Goal: Task Accomplishment & Management: Manage account settings

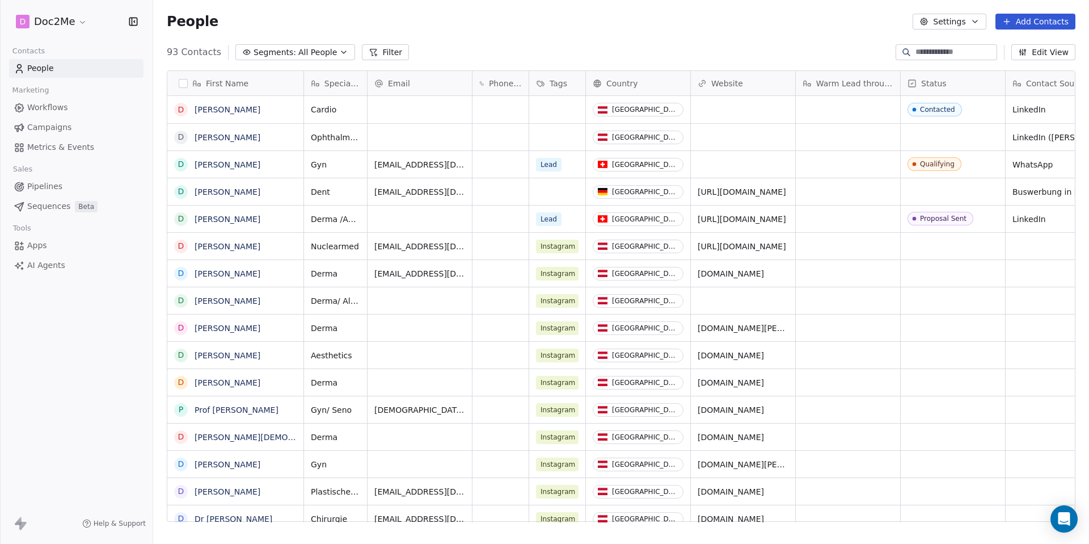
scroll to position [9, 9]
click at [816, 23] on button "Add Contacts" at bounding box center [1036, 22] width 80 height 16
click at [816, 51] on span "Create new contact" at bounding box center [1039, 46] width 78 height 12
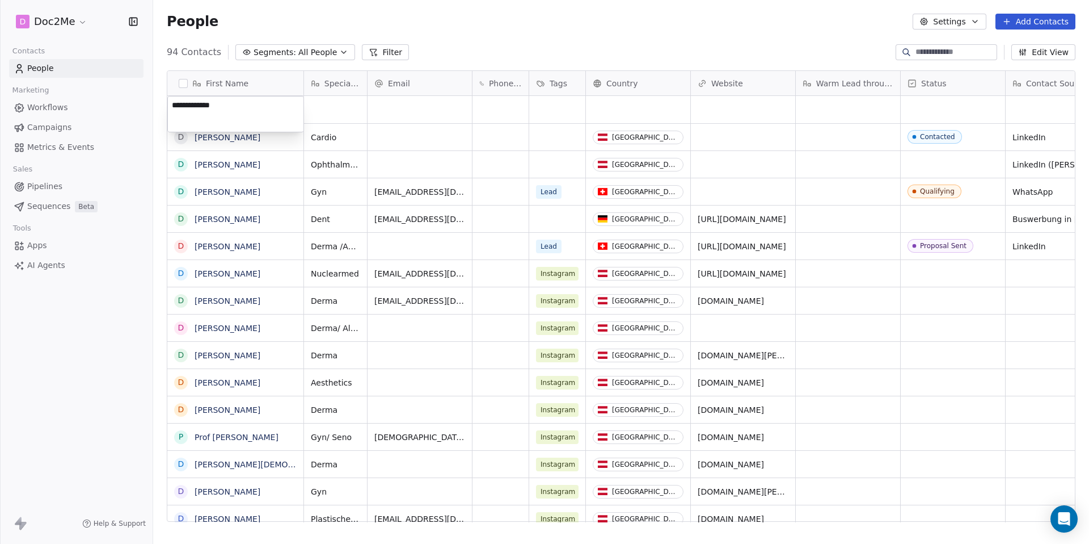
type textarea "**********"
click at [344, 109] on html "D Doc2Me Contacts People Marketing Workflows Campaigns Metrics & Events Sales P…" at bounding box center [544, 272] width 1089 height 544
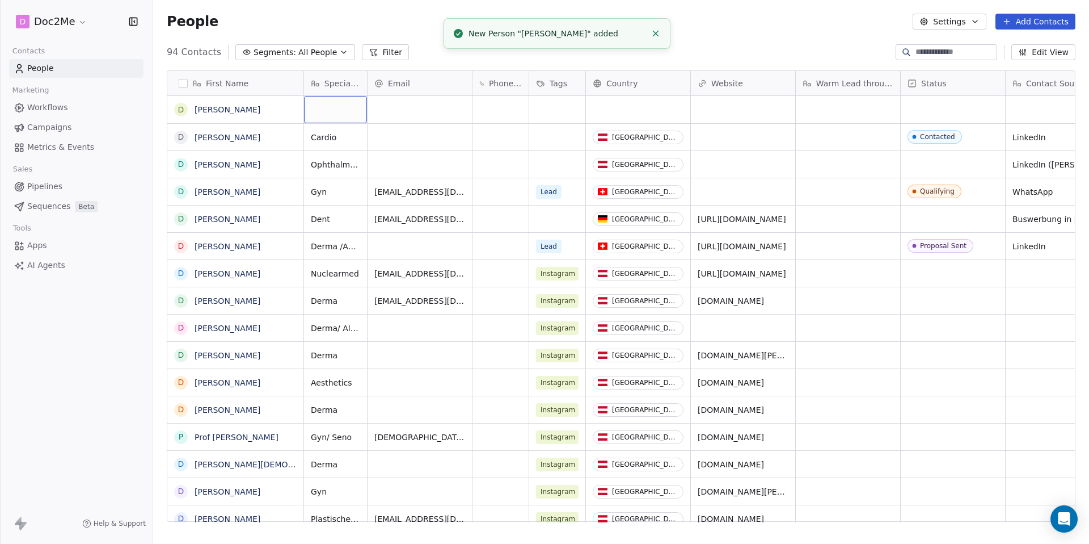
click at [345, 110] on div "grid" at bounding box center [335, 109] width 63 height 27
type textarea "***"
click at [437, 116] on html "D Doc2Me Contacts People Marketing Workflows Campaigns Metrics & Events Sales P…" at bounding box center [544, 272] width 1089 height 544
click at [437, 116] on div "grid" at bounding box center [420, 109] width 104 height 27
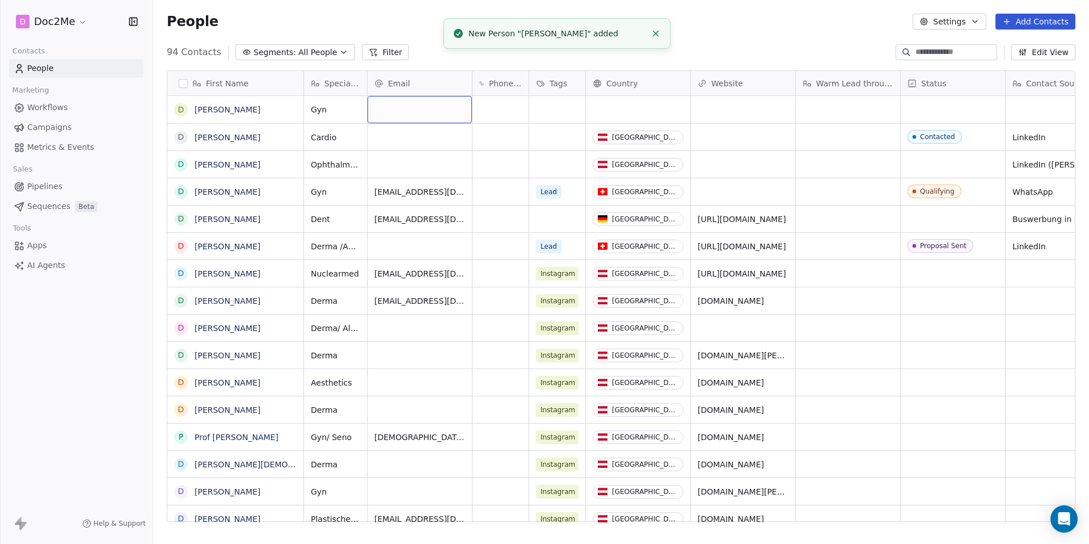
click at [437, 116] on div "grid" at bounding box center [420, 109] width 104 height 27
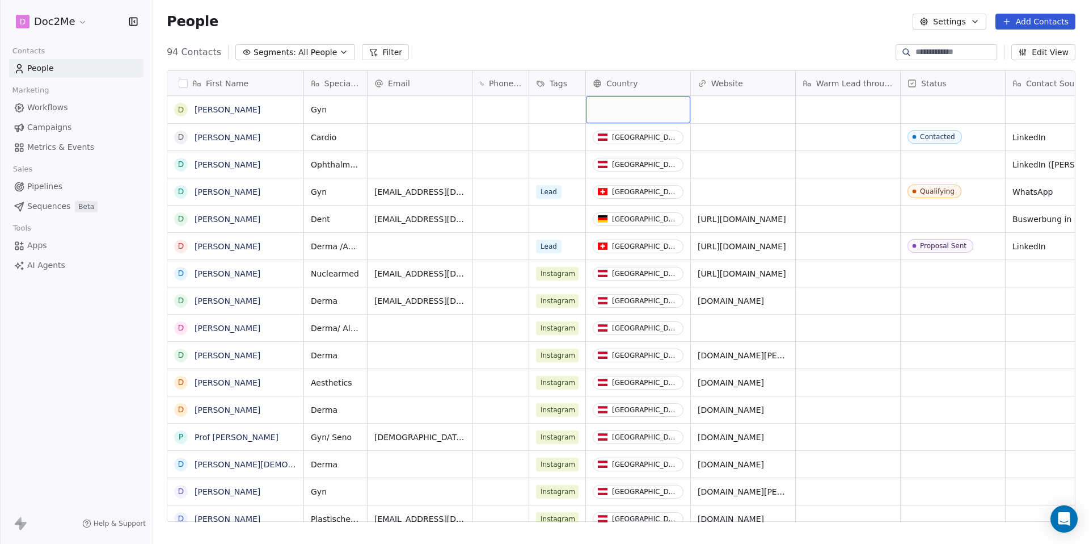
click at [589, 106] on div "grid" at bounding box center [638, 109] width 104 height 27
click at [589, 106] on html "D Doc2Me Contacts People Marketing Workflows Campaigns Metrics & Events Sales P…" at bounding box center [544, 272] width 1089 height 544
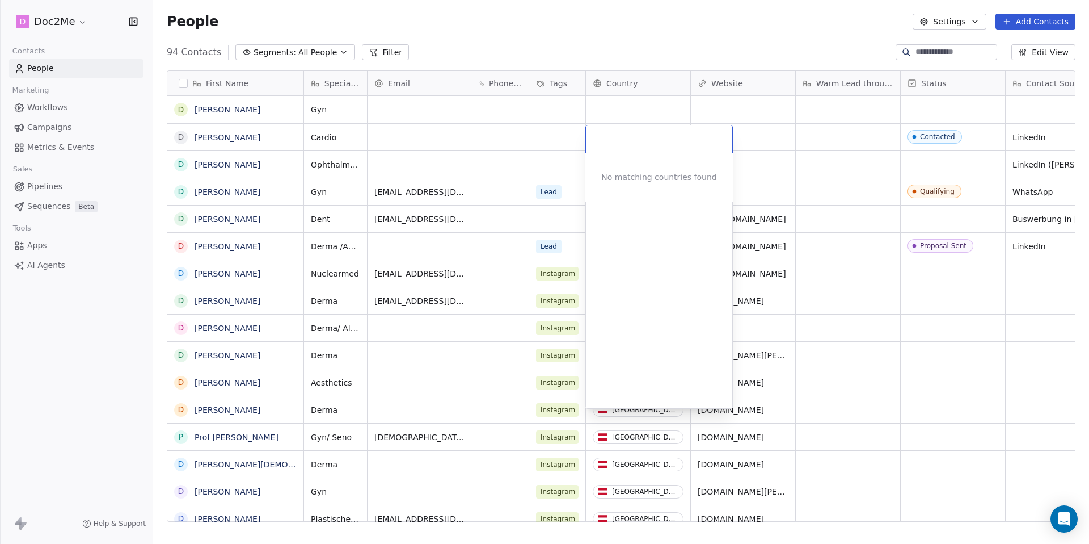
click at [589, 106] on html "D Doc2Me Contacts People Marketing Workflows Campaigns Metrics & Events Sales P…" at bounding box center [544, 272] width 1089 height 544
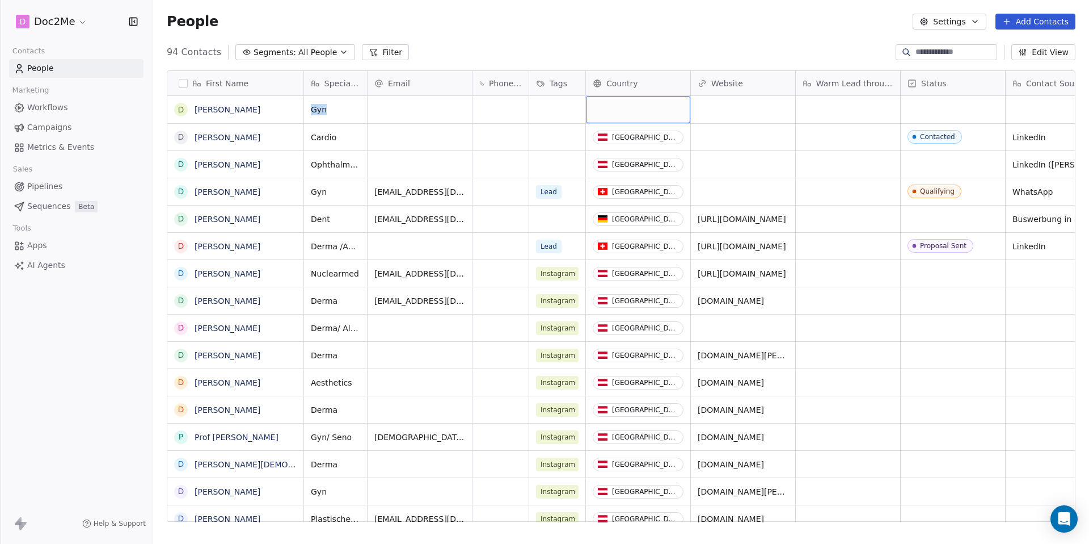
click at [595, 107] on div "grid" at bounding box center [638, 109] width 104 height 27
click at [603, 111] on div "grid" at bounding box center [638, 109] width 104 height 27
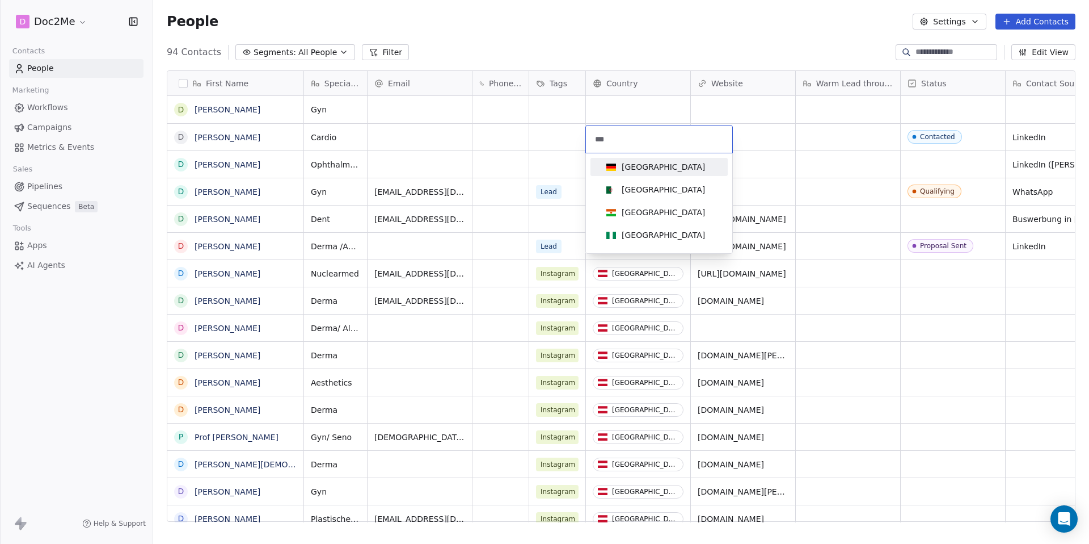
type input "***"
click at [641, 159] on div "[GEOGRAPHIC_DATA]" at bounding box center [659, 167] width 128 height 18
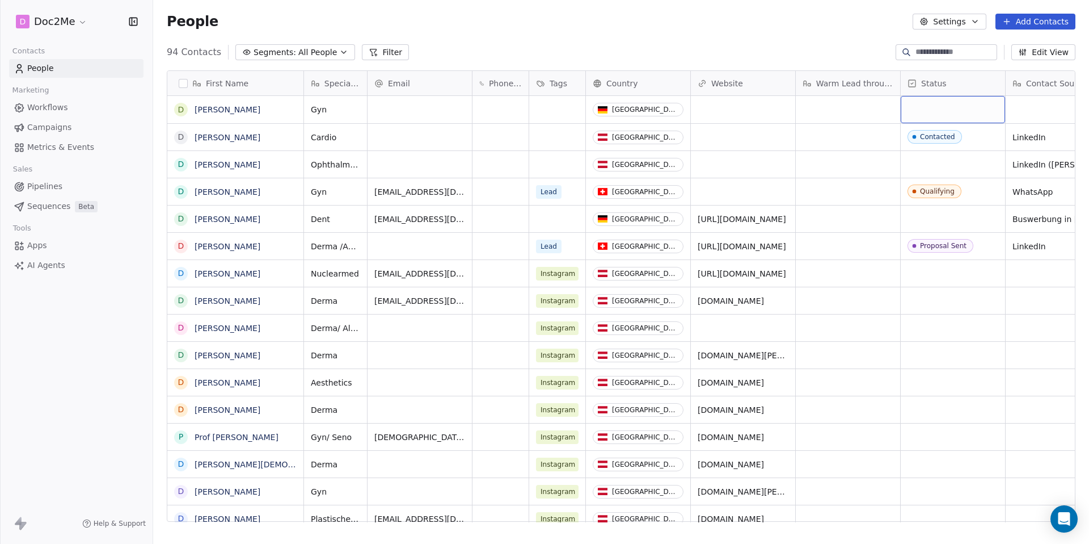
click at [816, 111] on div "grid" at bounding box center [953, 109] width 104 height 27
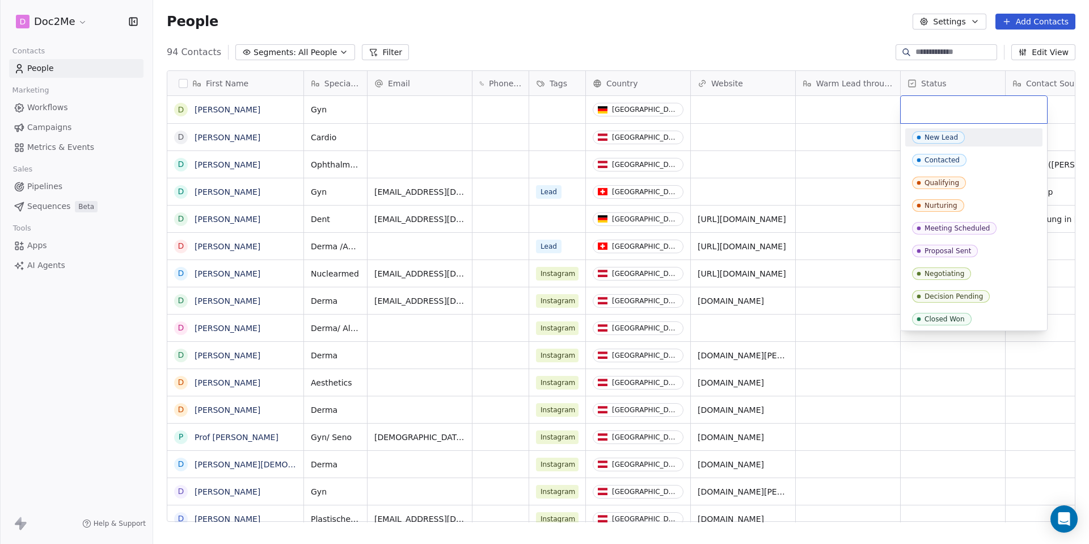
click at [547, 104] on html "D Doc2Me Contacts People Marketing Workflows Campaigns Metrics & Events Sales P…" at bounding box center [544, 272] width 1089 height 544
click at [552, 110] on html "D Doc2Me Contacts People Marketing Workflows Campaigns Metrics & Events Sales P…" at bounding box center [544, 272] width 1089 height 544
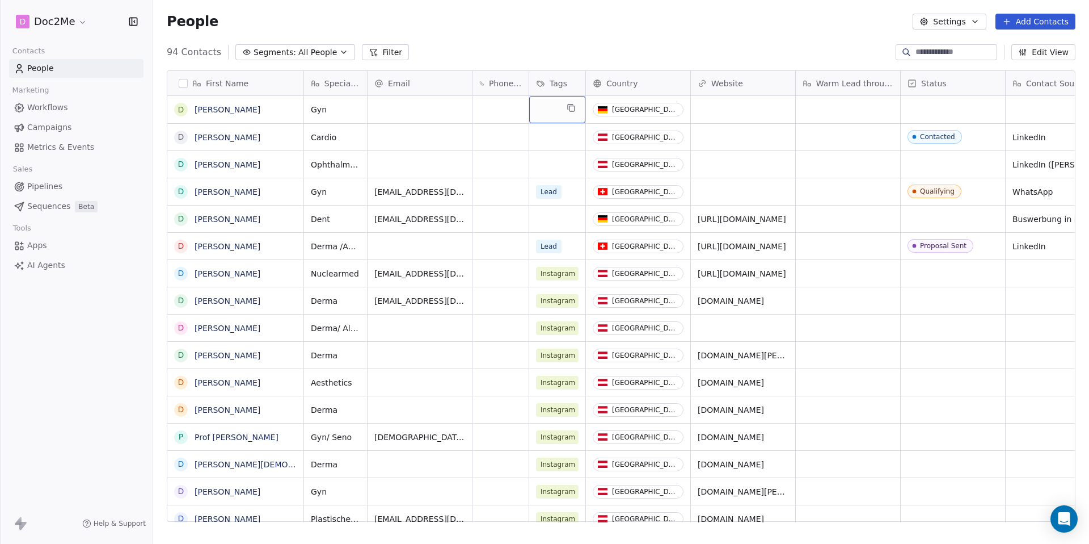
click at [552, 110] on div "grid" at bounding box center [557, 109] width 56 height 27
click at [547, 112] on div "grid" at bounding box center [557, 109] width 56 height 27
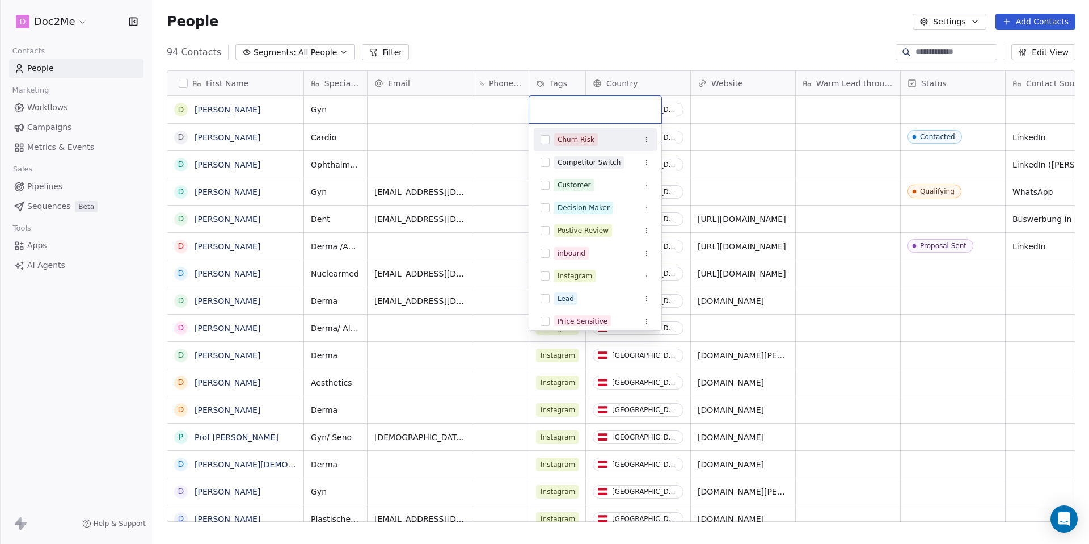
click at [481, 137] on html "D Doc2Me Contacts People Marketing Workflows Campaigns Metrics & Events Sales P…" at bounding box center [544, 272] width 1089 height 544
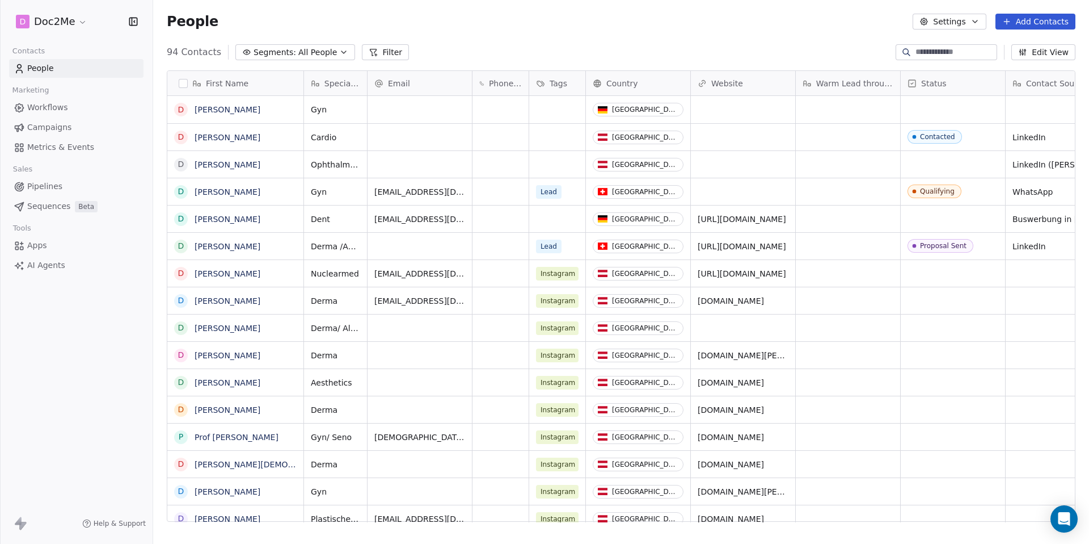
scroll to position [0, 44]
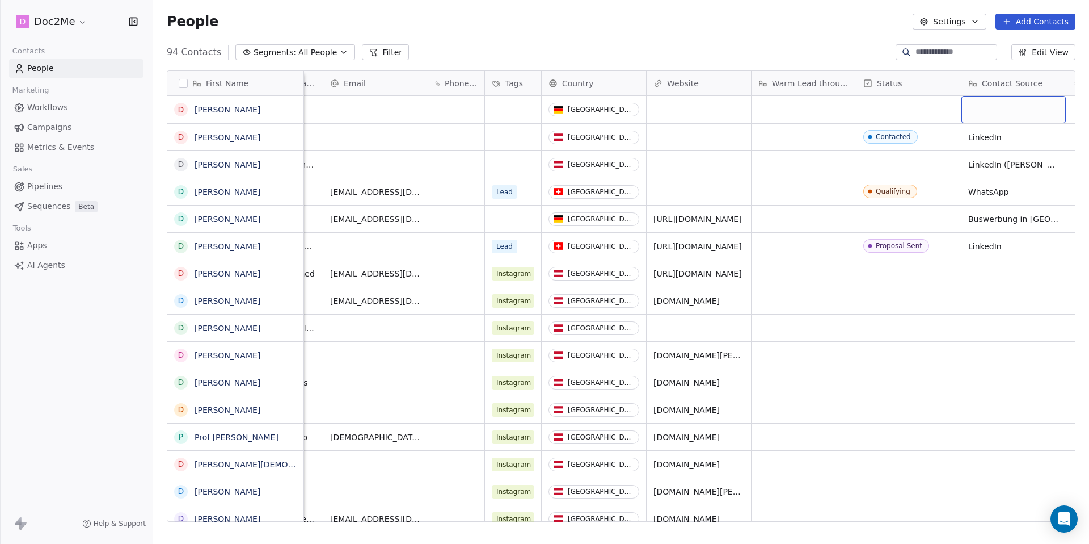
click at [816, 104] on div "grid" at bounding box center [1014, 109] width 104 height 27
type textarea "**********"
click at [799, 165] on html "D Doc2Me Contacts People Marketing Workflows Campaigns Metrics & Events Sales P…" at bounding box center [544, 272] width 1089 height 544
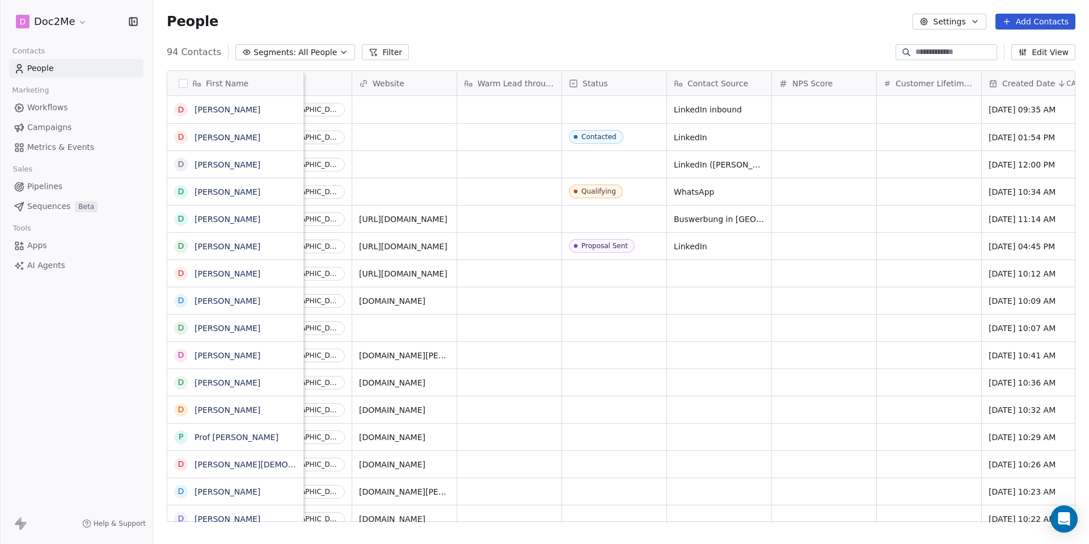
scroll to position [0, 0]
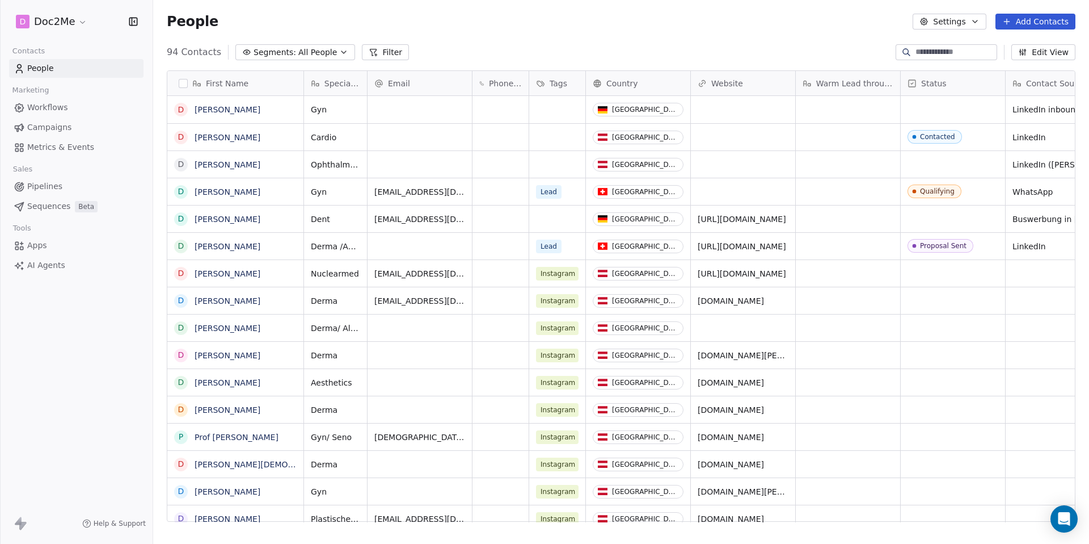
click at [816, 36] on div "People Settings Add Contacts" at bounding box center [621, 21] width 936 height 43
click at [816, 28] on button "Add Contacts" at bounding box center [1036, 22] width 80 height 16
click at [816, 45] on span "Create new contact" at bounding box center [1039, 46] width 78 height 12
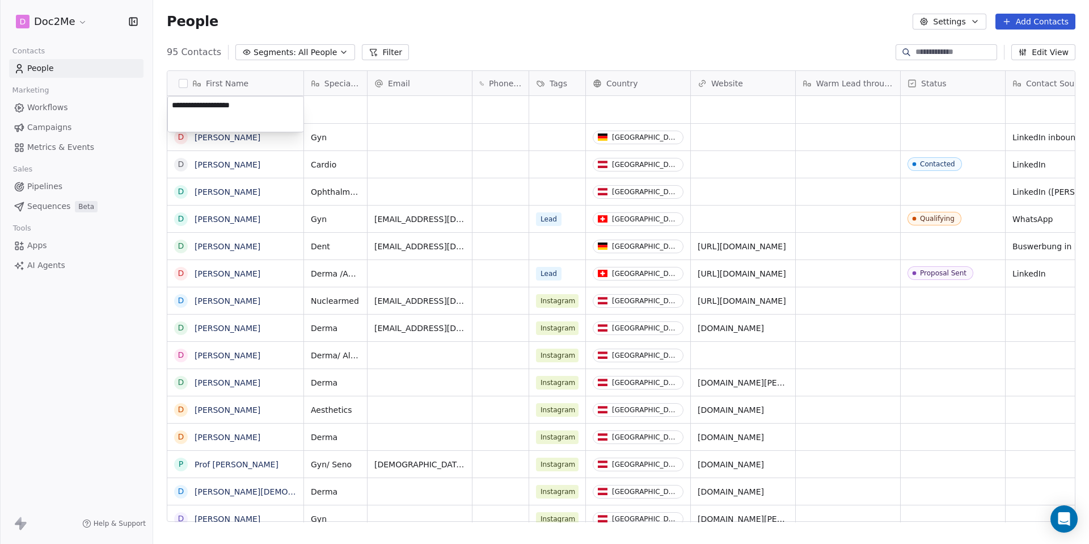
type textarea "**********"
click at [332, 117] on html "D Doc2Me Contacts People Marketing Workflows Campaigns Metrics & Events Sales P…" at bounding box center [544, 272] width 1089 height 544
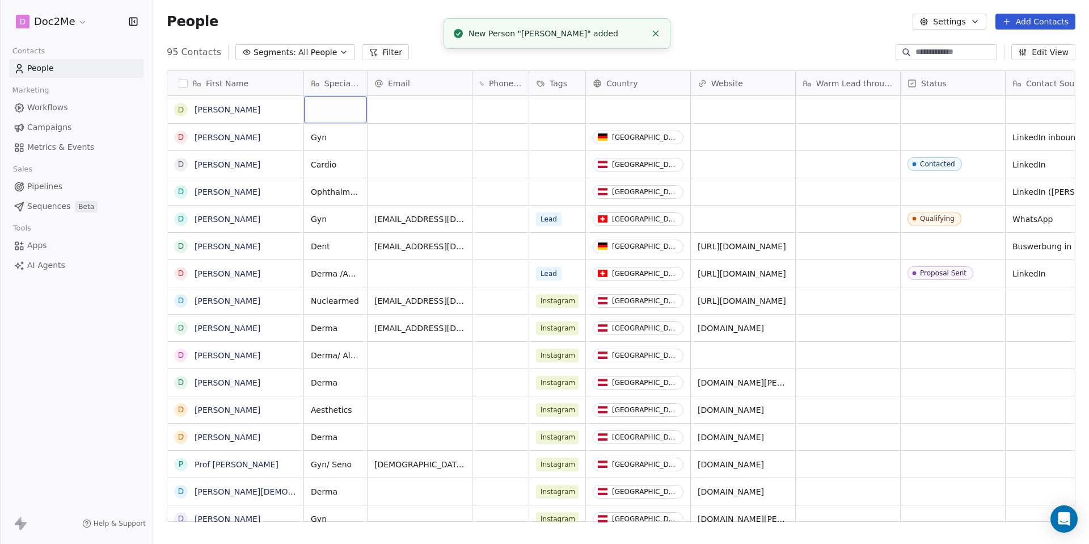
click at [328, 110] on div "grid" at bounding box center [335, 109] width 63 height 27
type textarea "*"
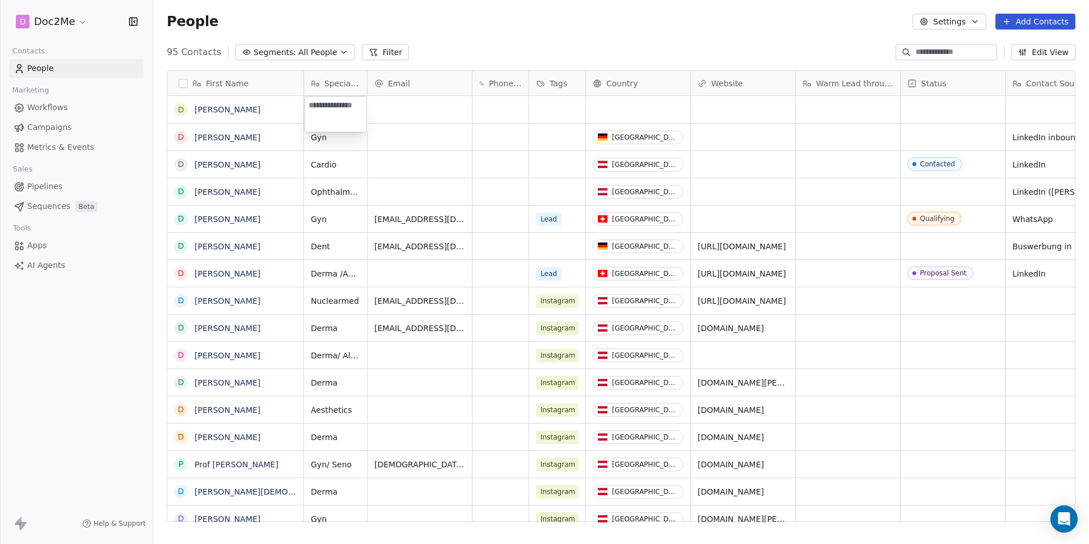
click at [311, 112] on textarea at bounding box center [336, 113] width 62 height 35
type textarea "*****"
click at [624, 115] on html "D Doc2Me Contacts People Marketing Workflows Campaigns Metrics & Events Sales P…" at bounding box center [544, 272] width 1089 height 544
click at [624, 115] on div "grid" at bounding box center [638, 109] width 104 height 27
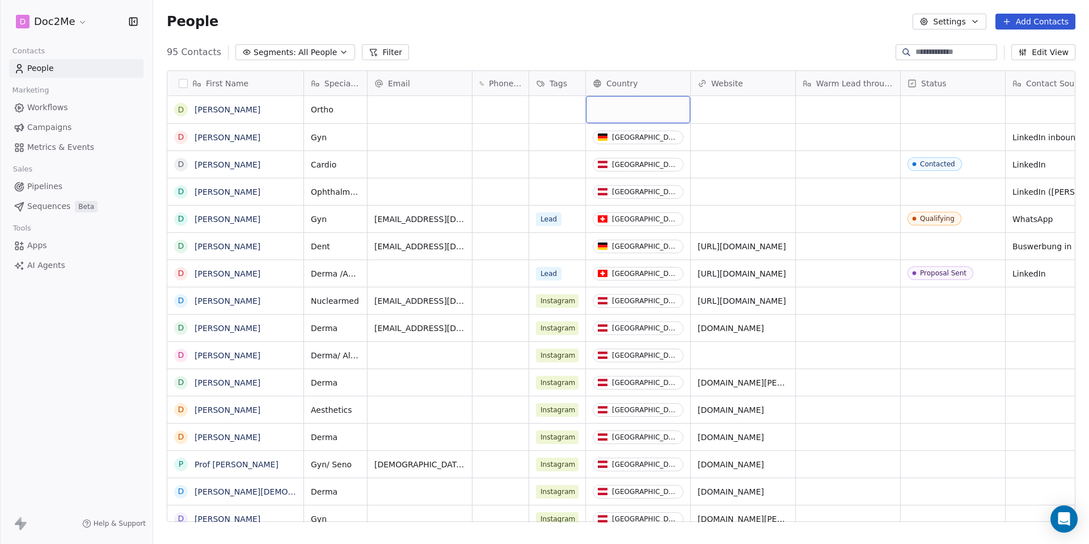
click at [624, 115] on div "grid" at bounding box center [638, 109] width 104 height 27
click at [632, 106] on div "grid" at bounding box center [638, 109] width 104 height 27
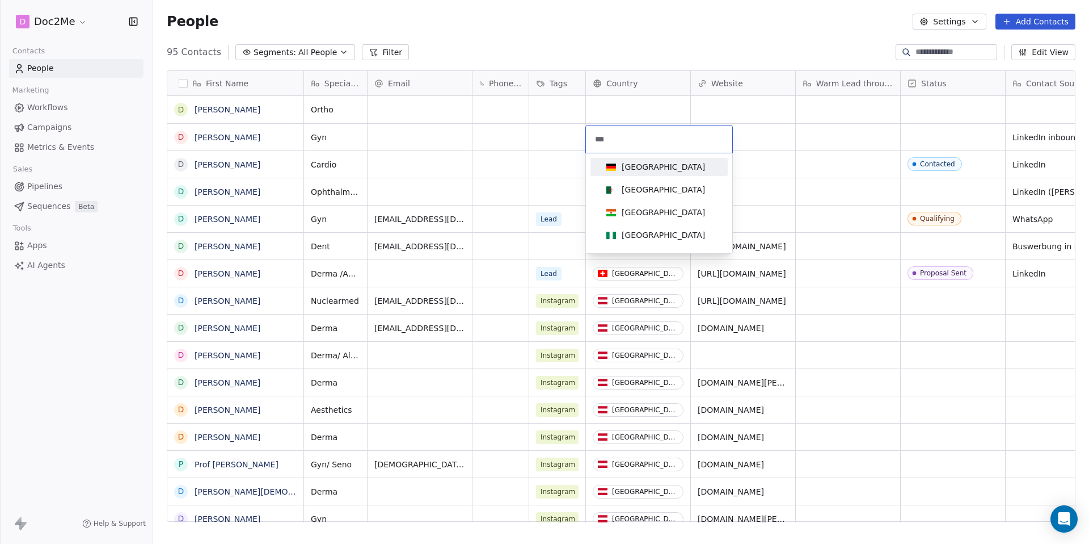
type input "***"
click at [656, 165] on span "[GEOGRAPHIC_DATA]" at bounding box center [656, 167] width 108 height 12
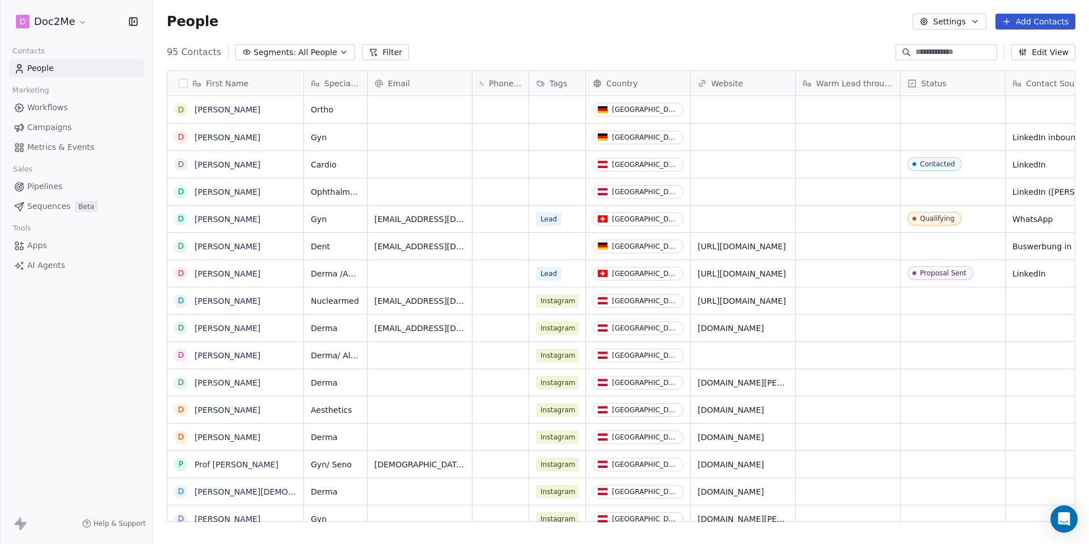
scroll to position [0, 44]
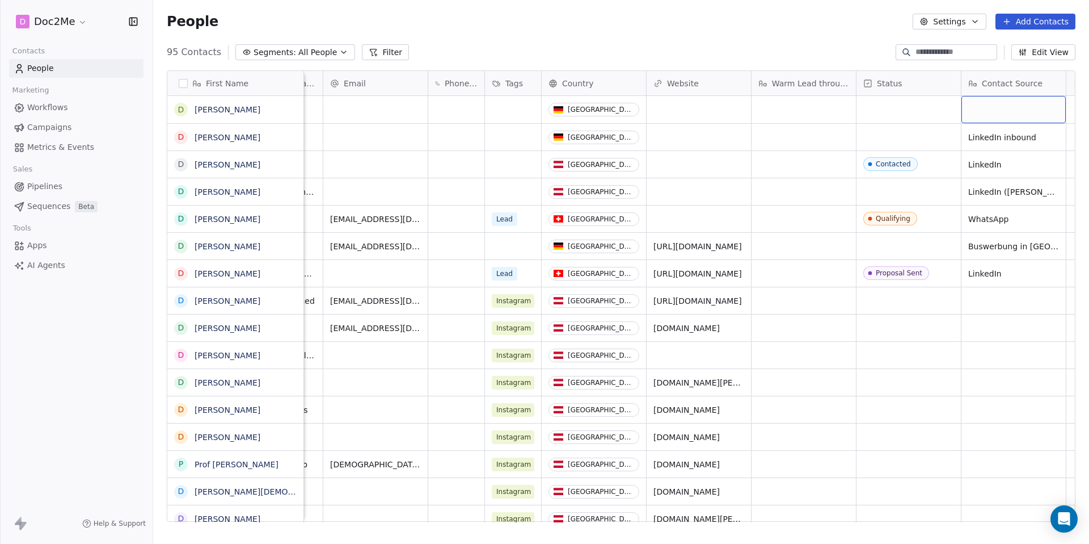
click at [816, 111] on div "grid" at bounding box center [1014, 109] width 104 height 27
type textarea "**********"
click at [693, 170] on html "D Doc2Me Contacts People Marketing Workflows Campaigns Metrics & Events Sales P…" at bounding box center [544, 272] width 1089 height 544
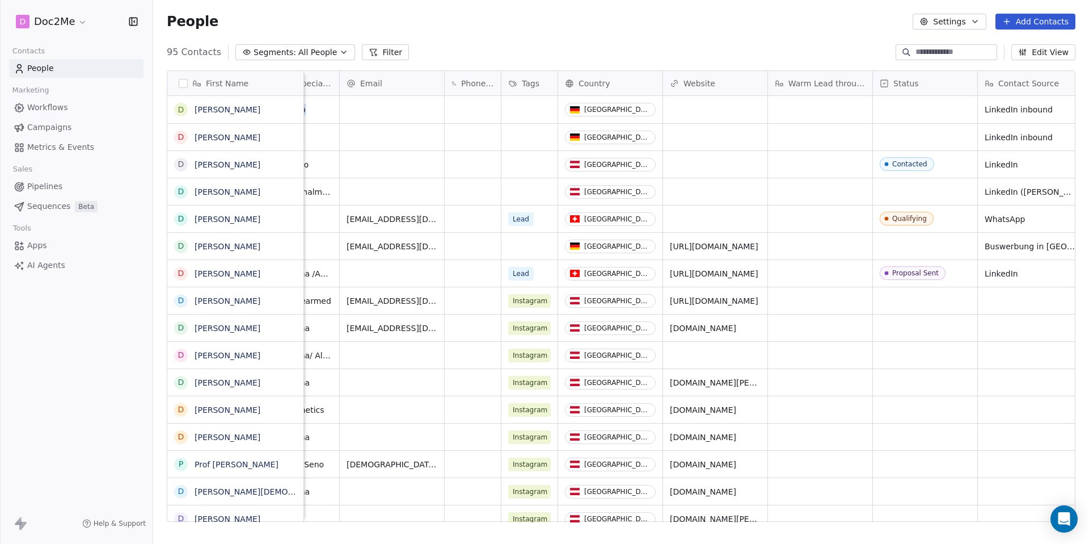
scroll to position [0, 0]
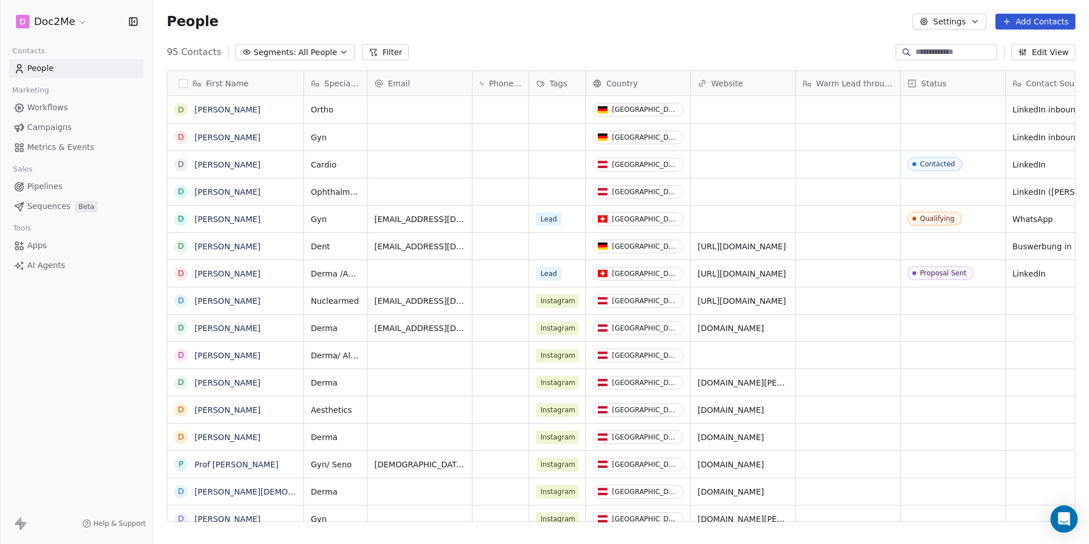
click at [562, 85] on span "Tags" at bounding box center [559, 83] width 18 height 11
click at [570, 108] on span "Manage property" at bounding box center [584, 107] width 68 height 11
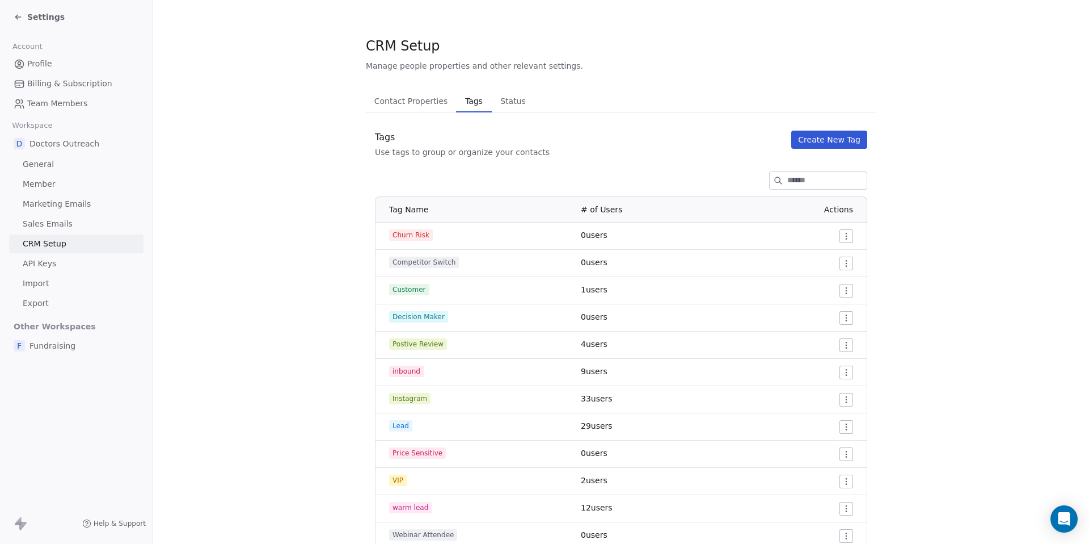
click at [816, 145] on button "Create New Tag" at bounding box center [829, 139] width 76 height 18
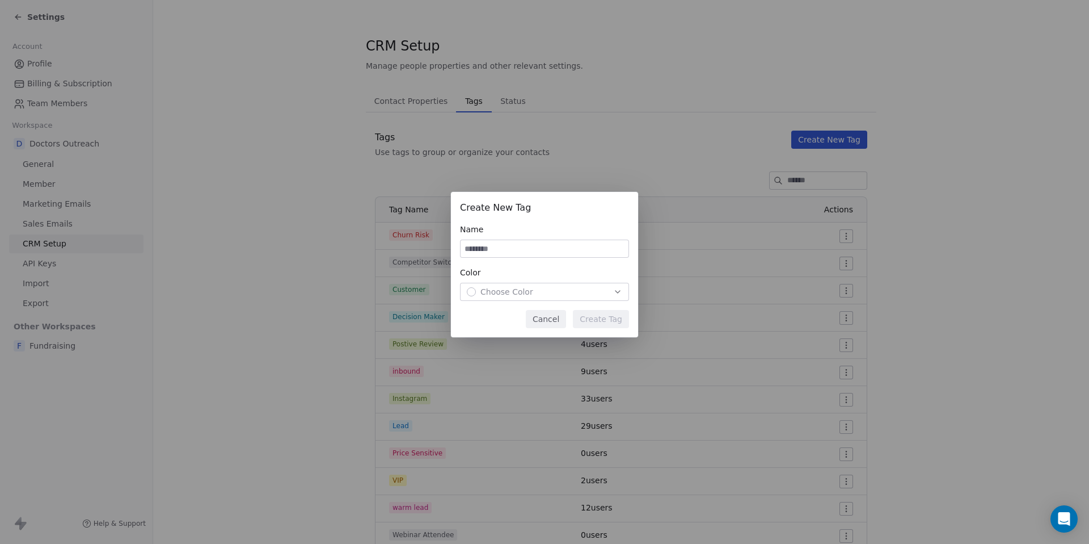
click at [559, 319] on button "Cancel" at bounding box center [546, 319] width 40 height 18
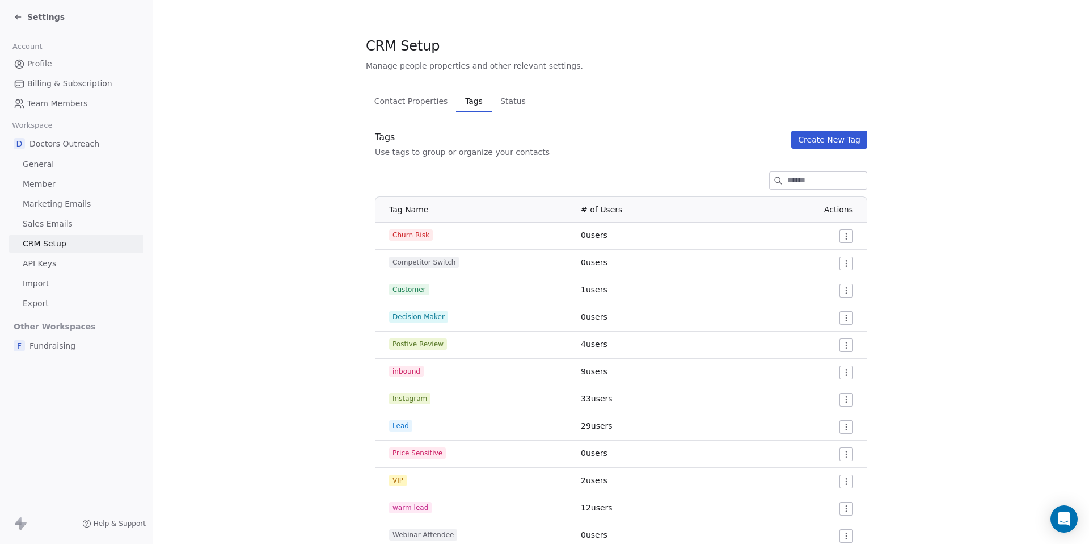
scroll to position [43, 0]
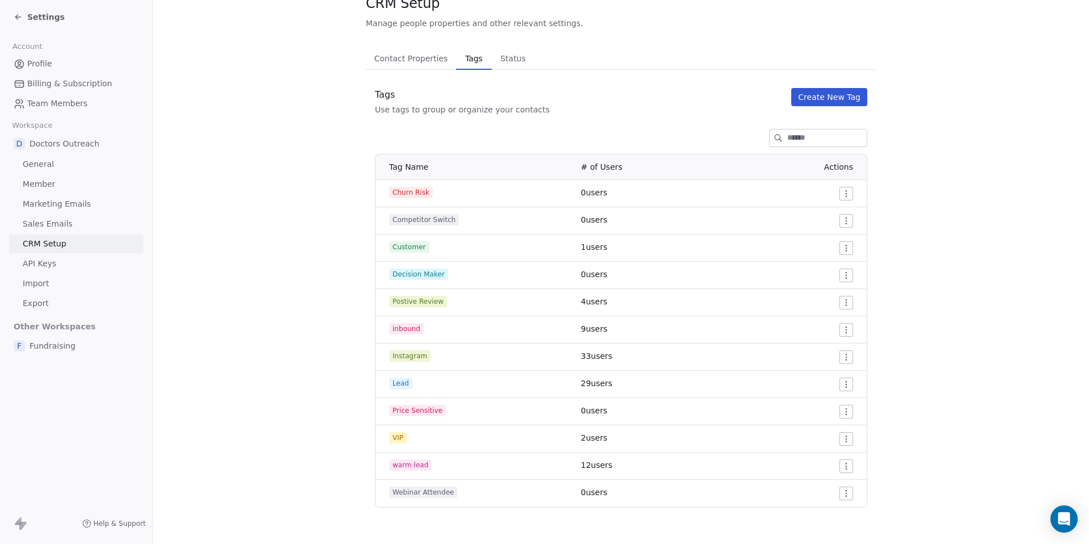
click at [816, 223] on html "Settings Account Profile Billing & Subscription Team Members Workspace D Doctor…" at bounding box center [544, 272] width 1089 height 544
click at [789, 155] on html "Settings Account Profile Billing & Subscription Team Members Workspace D Doctor…" at bounding box center [544, 272] width 1089 height 544
click at [811, 107] on div "Tags Use tags to group or organize your contacts Create New Tag" at bounding box center [621, 101] width 511 height 27
click at [806, 96] on button "Create New Tag" at bounding box center [829, 97] width 76 height 18
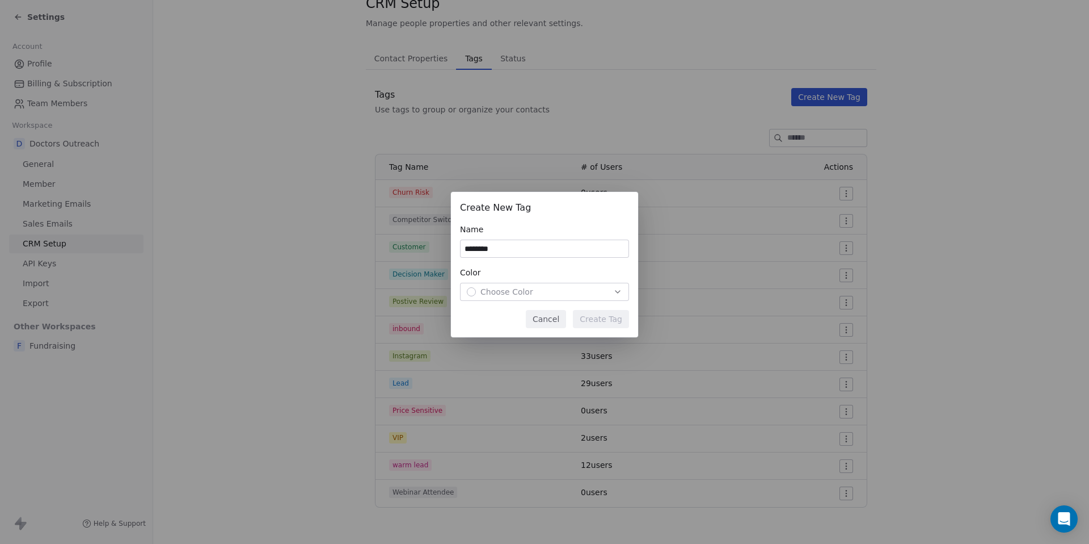
type input "********"
click at [546, 294] on div "Choose Color" at bounding box center [544, 291] width 155 height 11
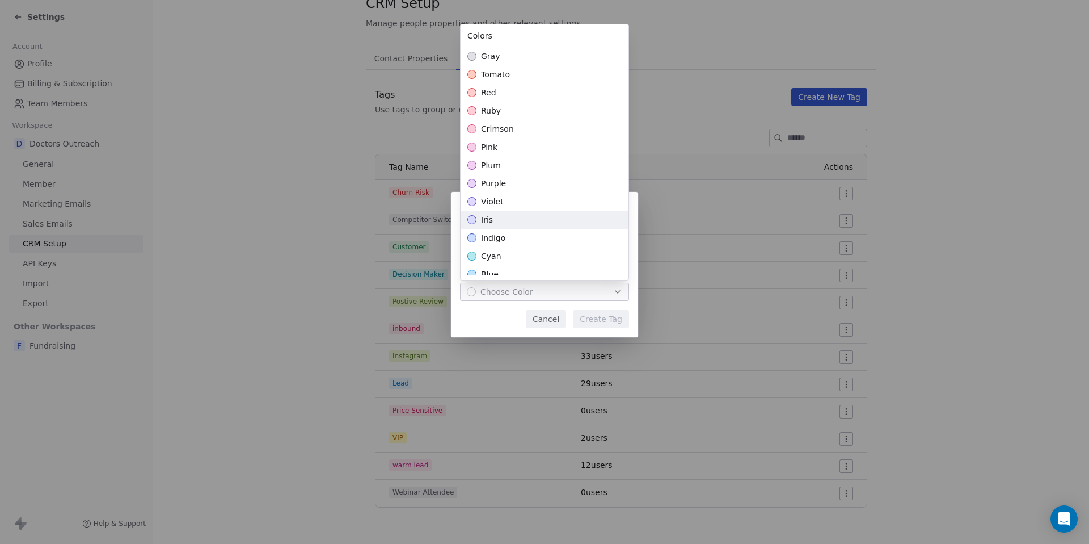
click at [507, 212] on div "iris" at bounding box center [545, 219] width 168 height 18
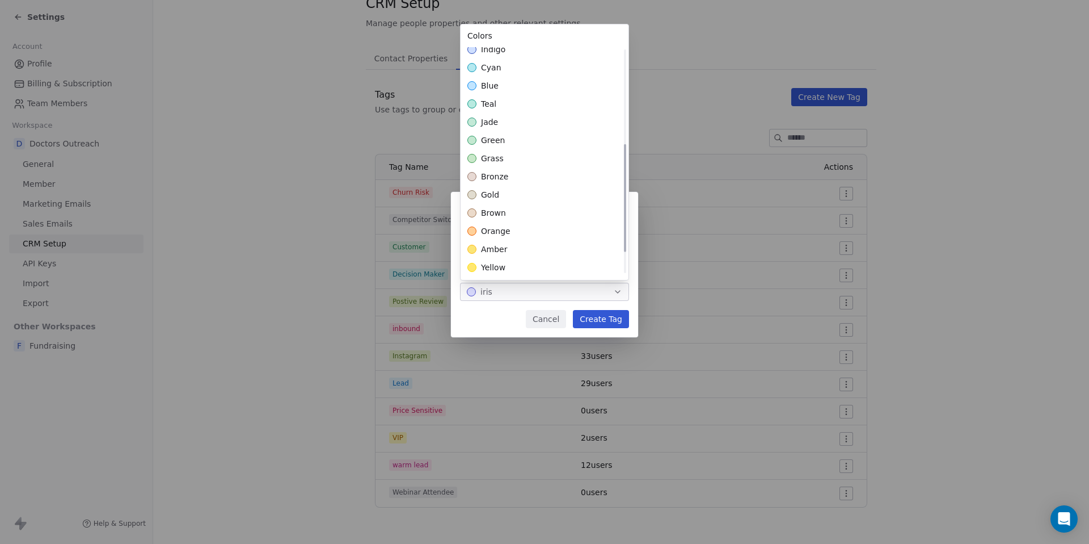
scroll to position [200, 0]
click at [496, 132] on span "green" at bounding box center [493, 128] width 24 height 11
click at [600, 320] on div "Create New Tag Name ******** Color green Cancel Create Tag" at bounding box center [544, 272] width 1089 height 196
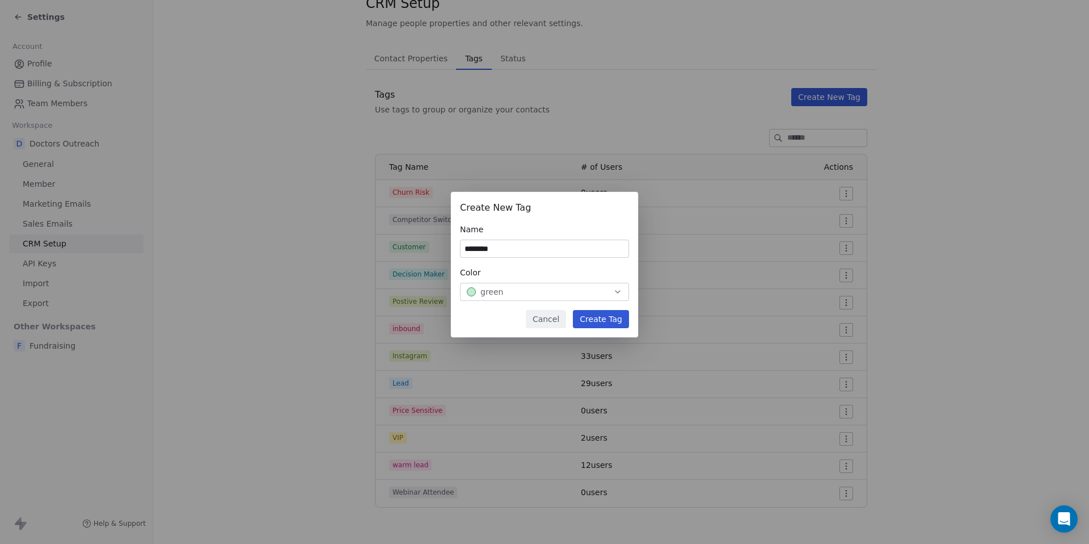
click at [600, 321] on button "Create Tag" at bounding box center [601, 319] width 56 height 18
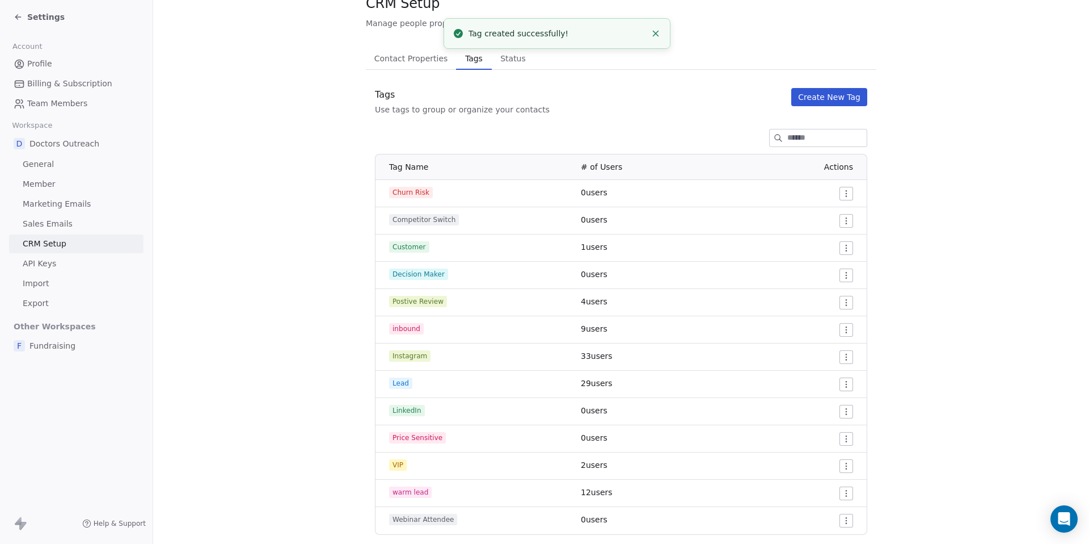
click at [48, 60] on span "Profile" at bounding box center [39, 64] width 25 height 12
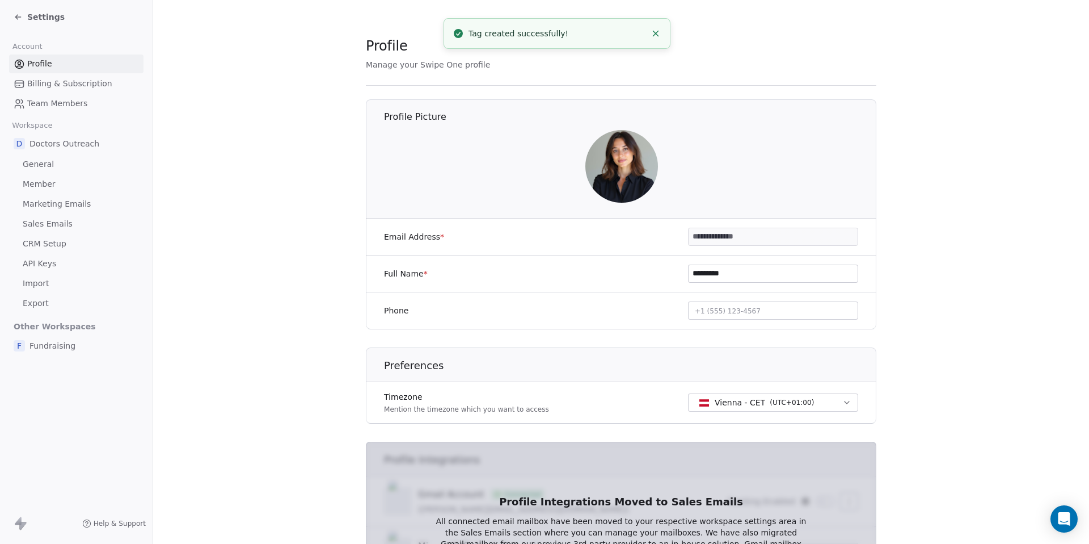
click at [32, 14] on span "Settings" at bounding box center [45, 16] width 37 height 11
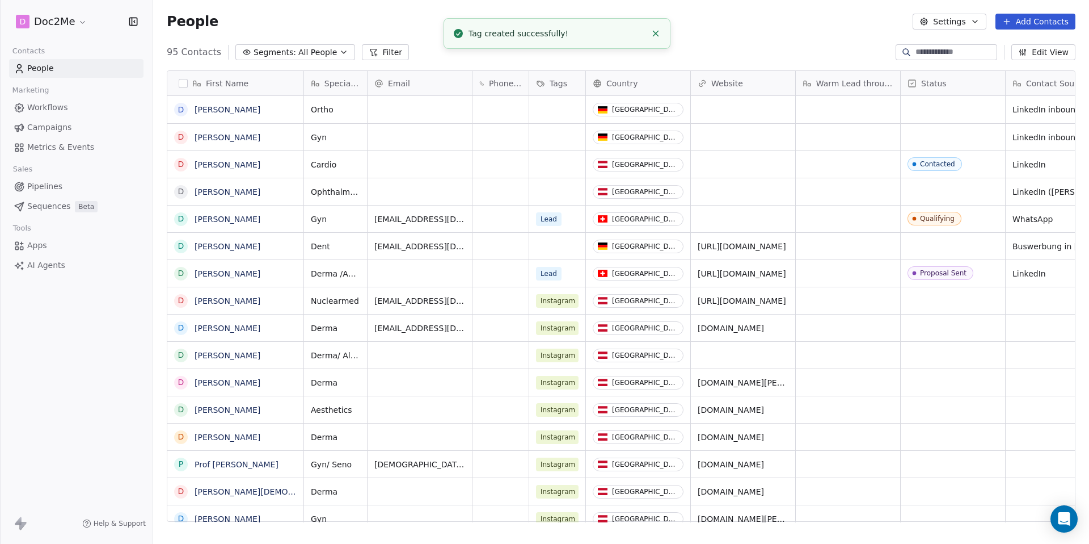
scroll to position [470, 928]
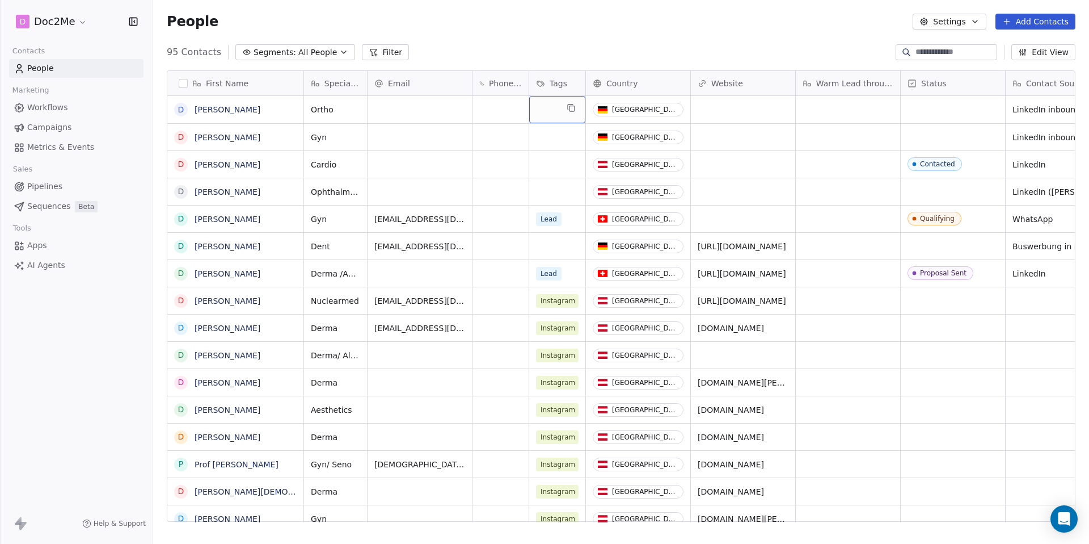
click at [558, 117] on div "grid" at bounding box center [557, 109] width 56 height 27
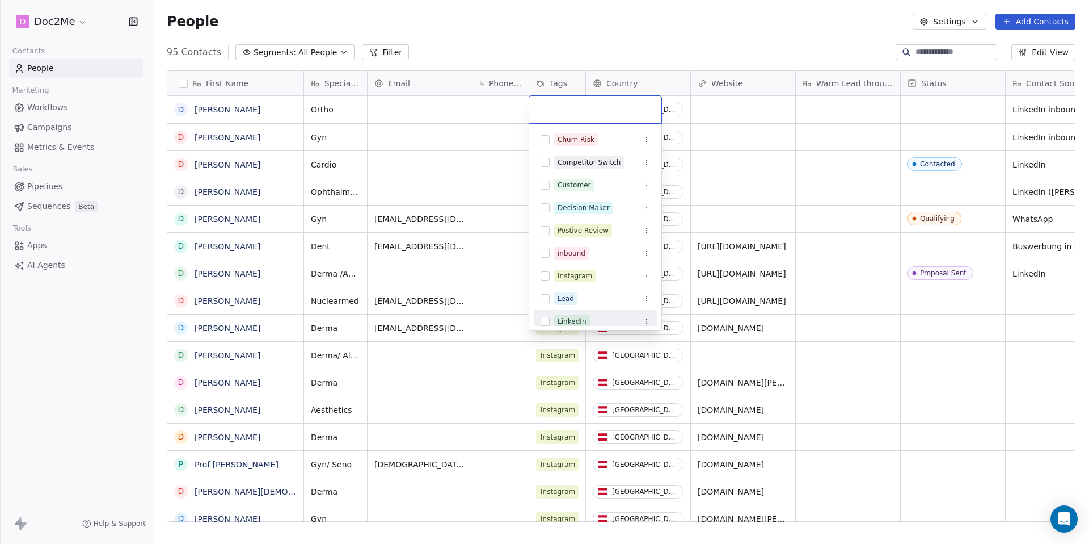
click at [575, 318] on div "LinkedIn" at bounding box center [572, 321] width 29 height 10
click at [512, 155] on html "D Doc2Me Contacts People Marketing Workflows Campaigns Metrics & Events Sales P…" at bounding box center [544, 272] width 1089 height 544
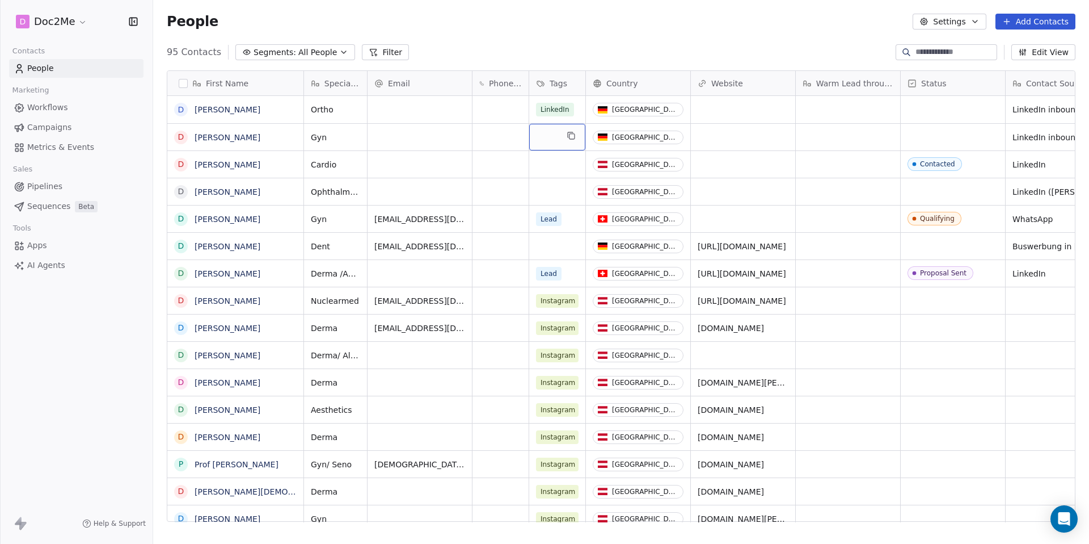
click at [545, 140] on div "grid" at bounding box center [557, 137] width 56 height 27
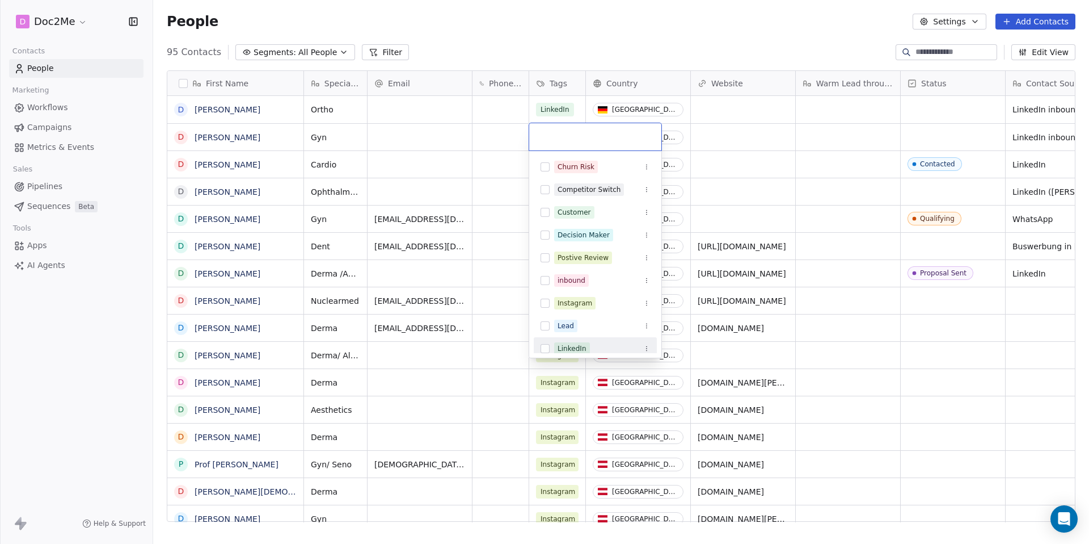
click at [574, 343] on div "LinkedIn" at bounding box center [572, 348] width 29 height 10
click at [482, 194] on html "D Doc2Me Contacts People Marketing Workflows Campaigns Metrics & Events Sales P…" at bounding box center [544, 272] width 1089 height 544
